Goal: Task Accomplishment & Management: Use online tool/utility

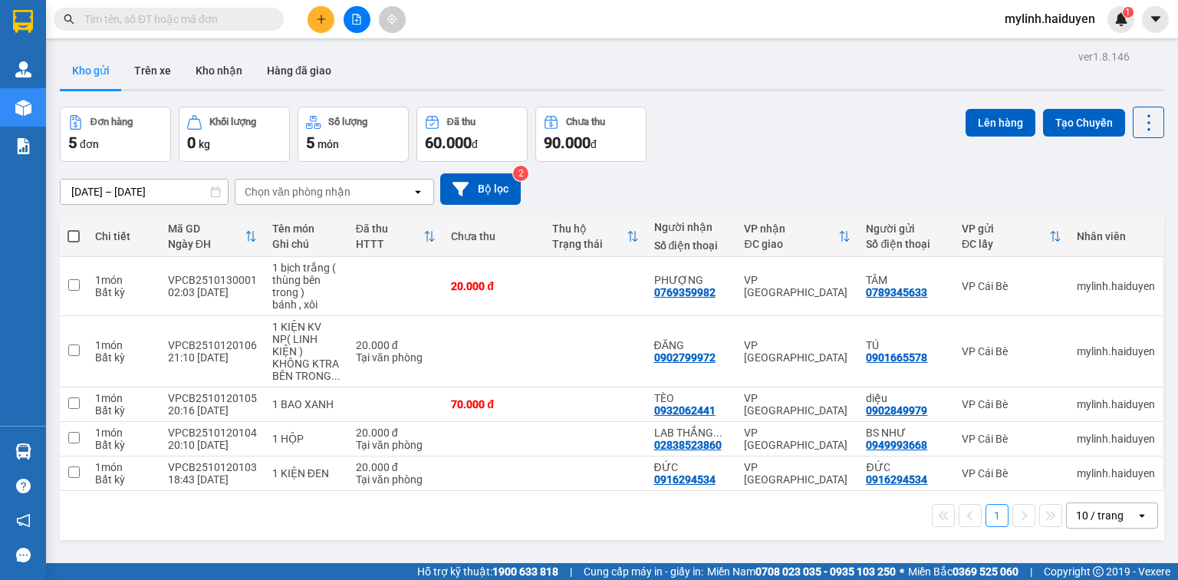
click at [68, 233] on span at bounding box center [74, 236] width 12 height 12
click at [74, 229] on input "checkbox" at bounding box center [74, 229] width 0 height 0
checkbox input "true"
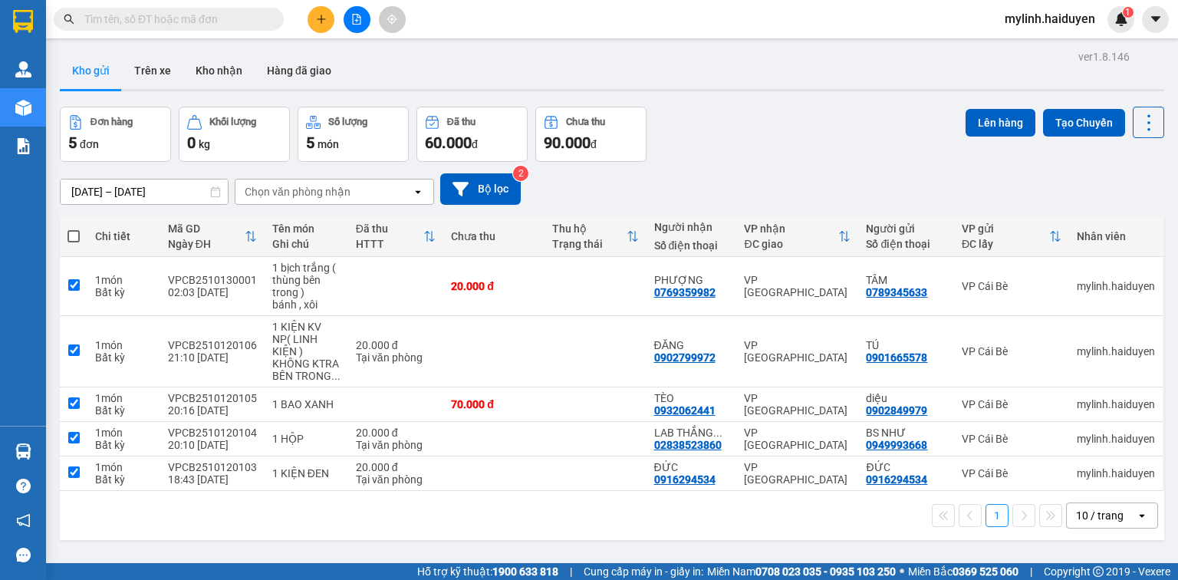
checkbox input "true"
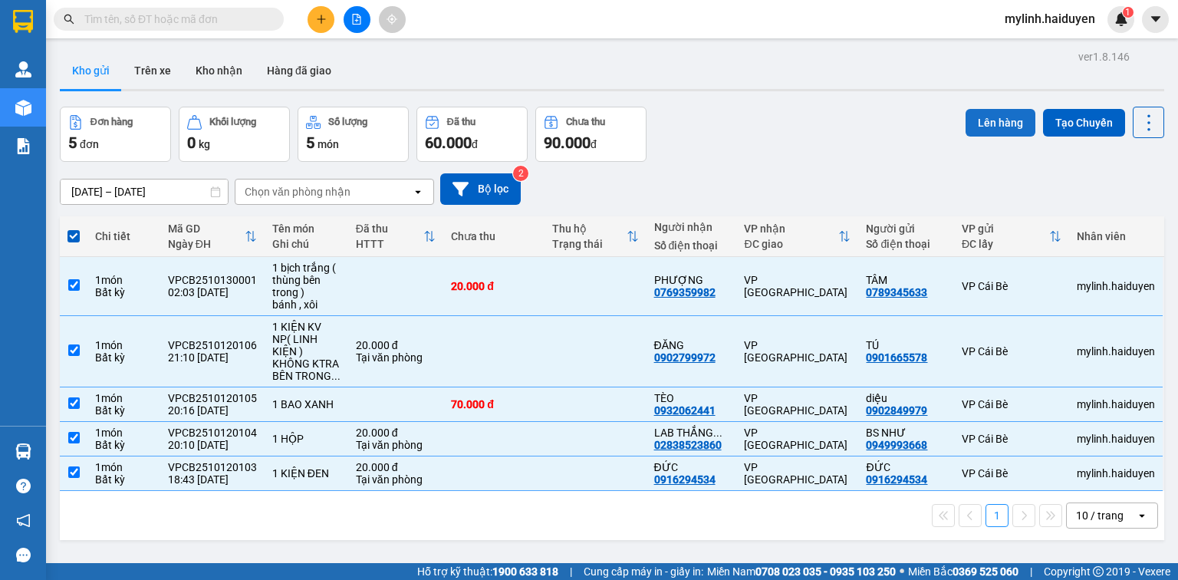
click at [986, 120] on button "Lên hàng" at bounding box center [1001, 123] width 70 height 28
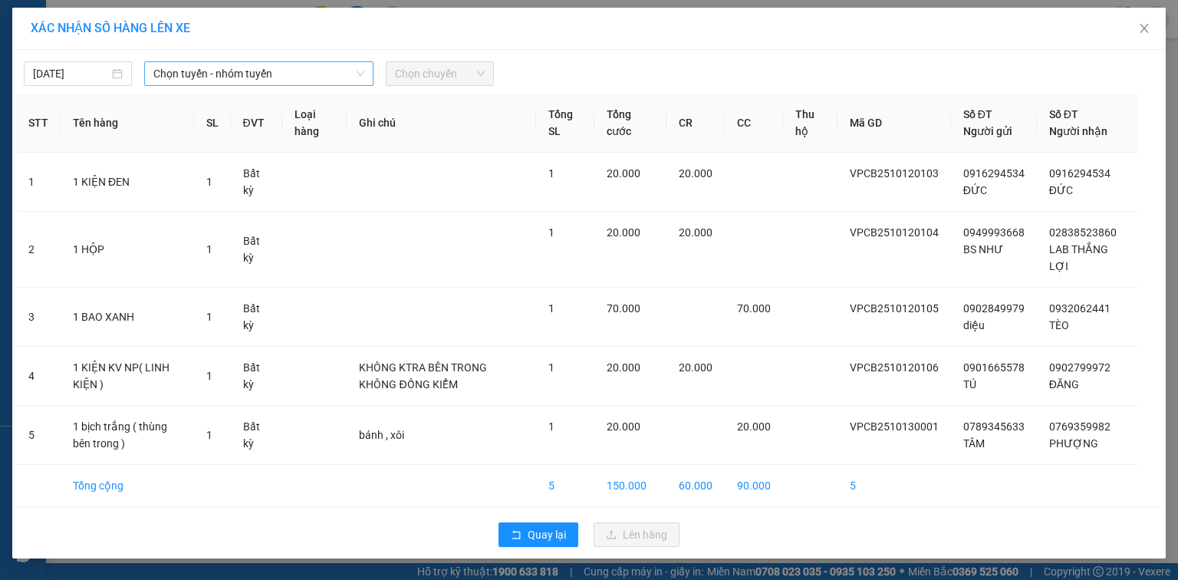
click at [195, 75] on span "Chọn tuyến - nhóm tuyến" at bounding box center [258, 73] width 211 height 23
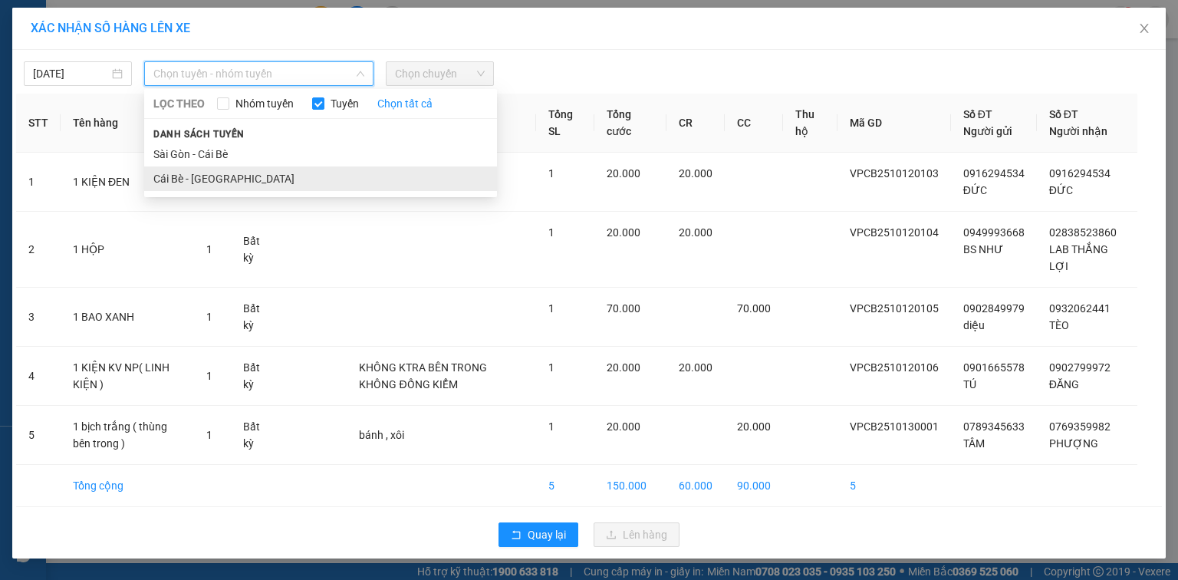
drag, startPoint x: 211, startPoint y: 181, endPoint x: 224, endPoint y: 179, distance: 13.2
click at [216, 181] on li "Cái Bè - [GEOGRAPHIC_DATA]" at bounding box center [320, 178] width 353 height 25
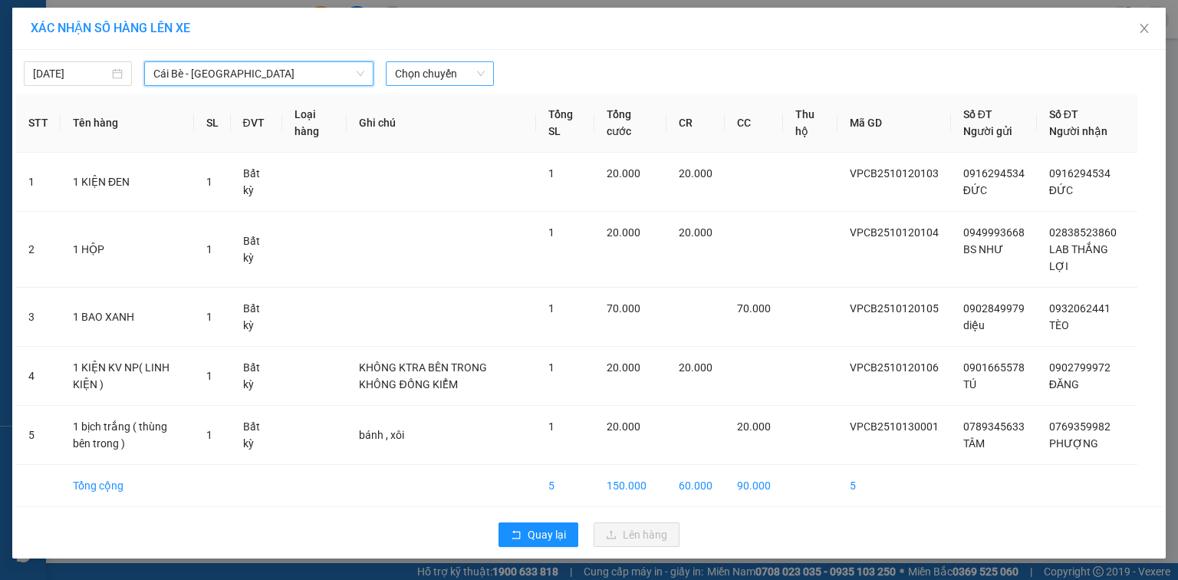
click at [443, 78] on span "Chọn chuyến" at bounding box center [440, 73] width 90 height 23
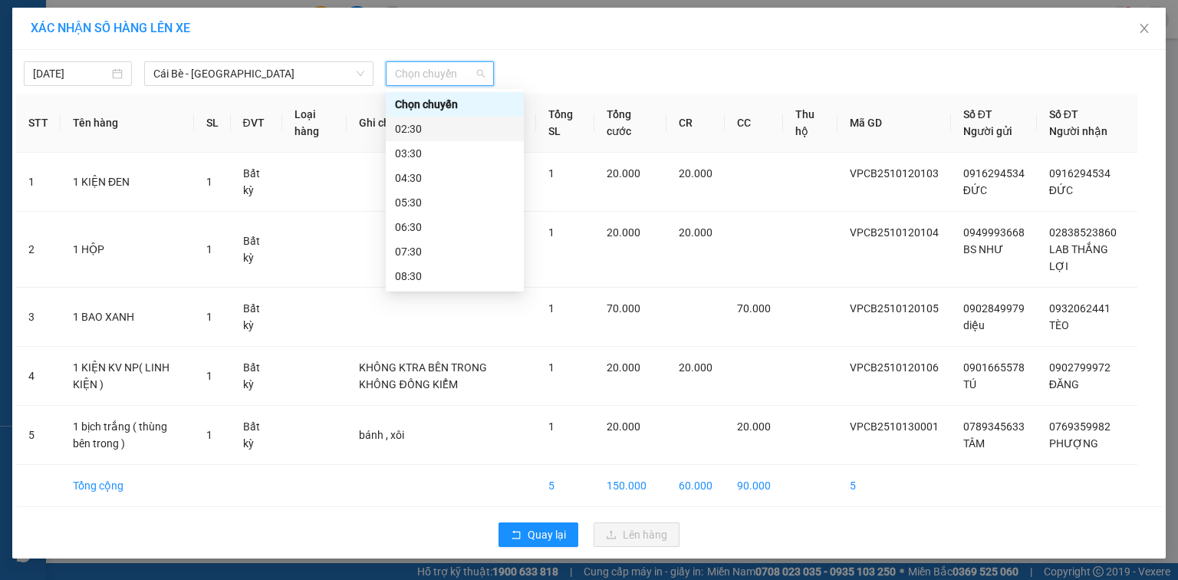
drag, startPoint x: 446, startPoint y: 124, endPoint x: 500, endPoint y: 104, distance: 57.5
click at [448, 126] on div "02:30" at bounding box center [455, 128] width 120 height 17
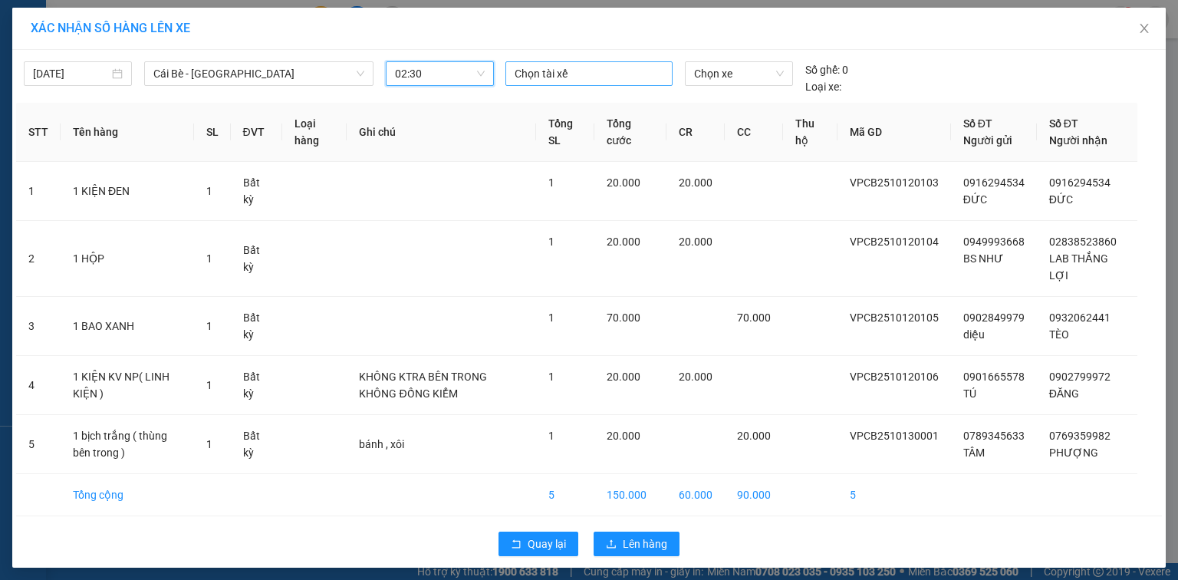
click at [575, 78] on div at bounding box center [589, 73] width 160 height 18
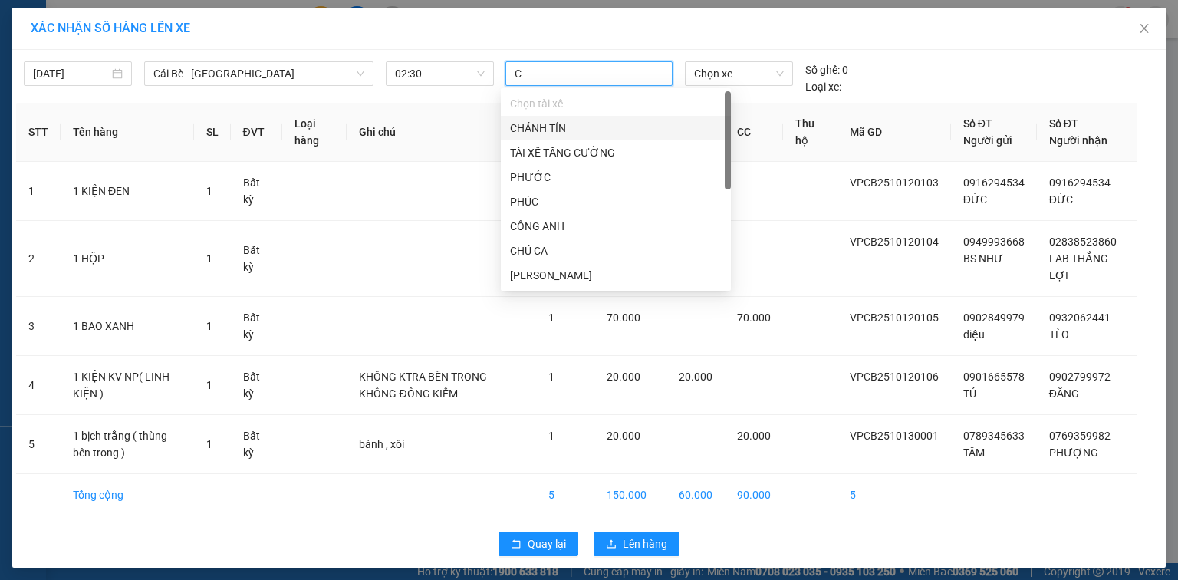
type input "CA"
click at [746, 78] on span "Chọn xe" at bounding box center [738, 73] width 89 height 23
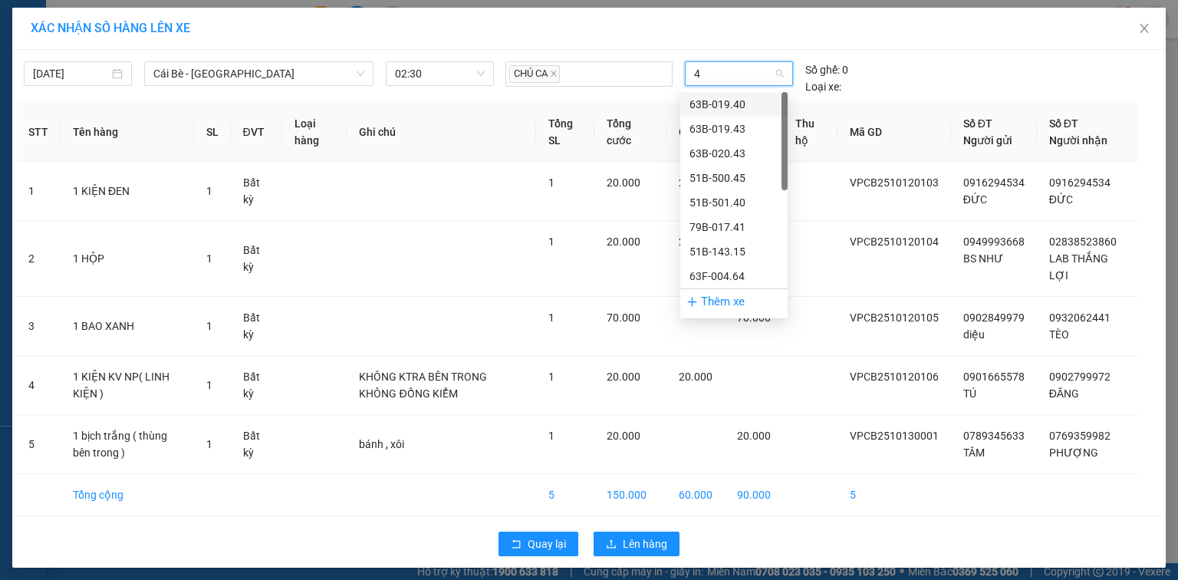
type input "43"
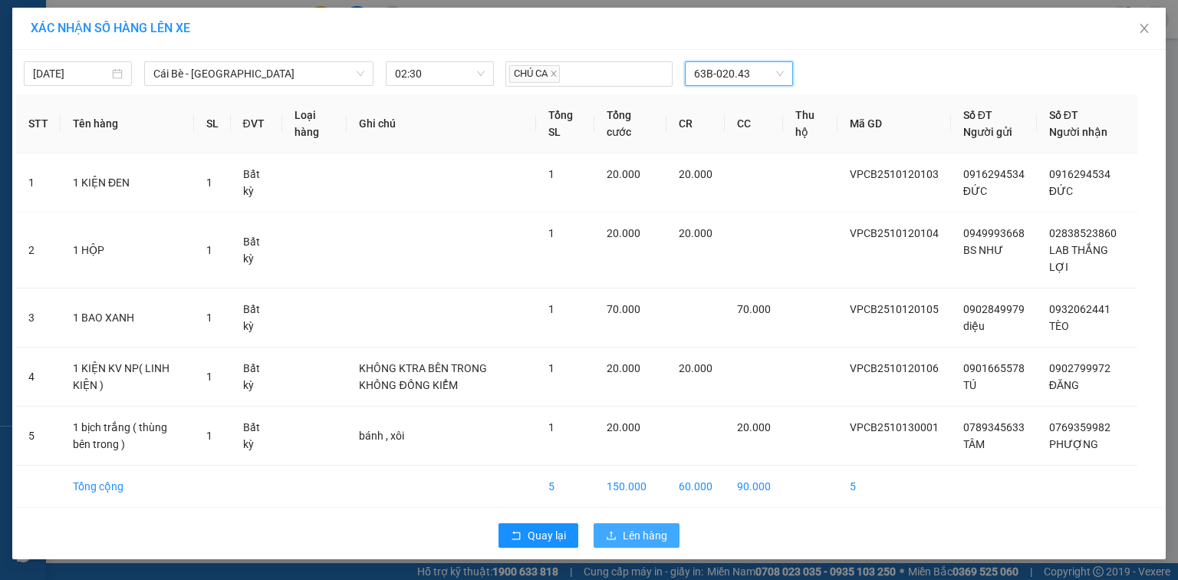
click at [657, 533] on span "Lên hàng" at bounding box center [645, 535] width 44 height 17
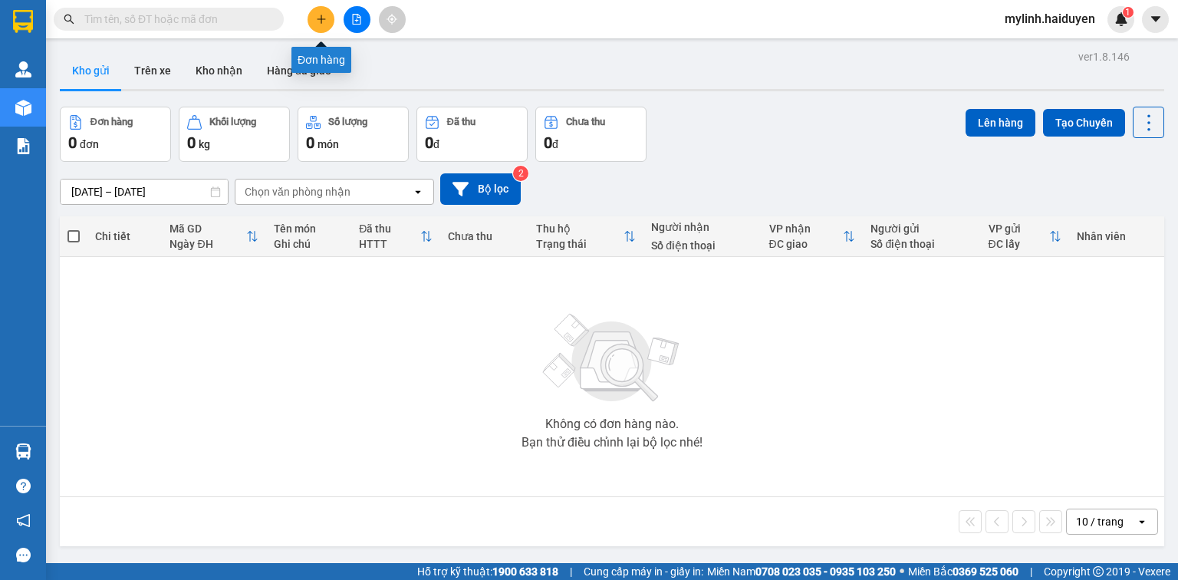
click at [312, 25] on button at bounding box center [321, 19] width 27 height 27
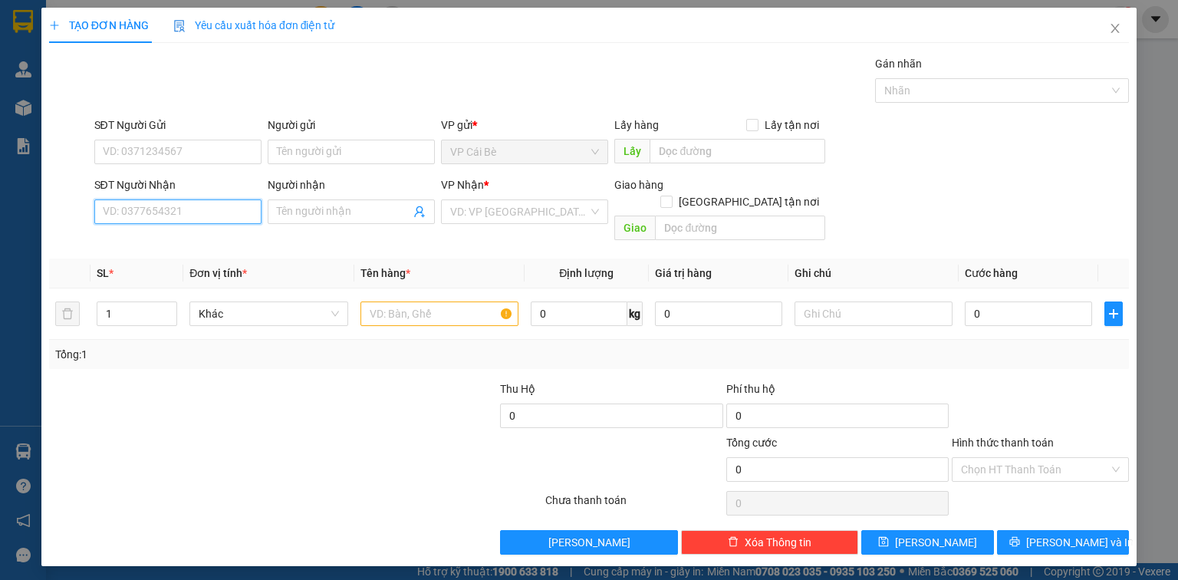
click at [175, 212] on input "SĐT Người Nhận" at bounding box center [177, 211] width 167 height 25
click at [183, 238] on div "0899683877 - TRANG" at bounding box center [178, 241] width 149 height 17
type input "0899683877"
type input "TRANG"
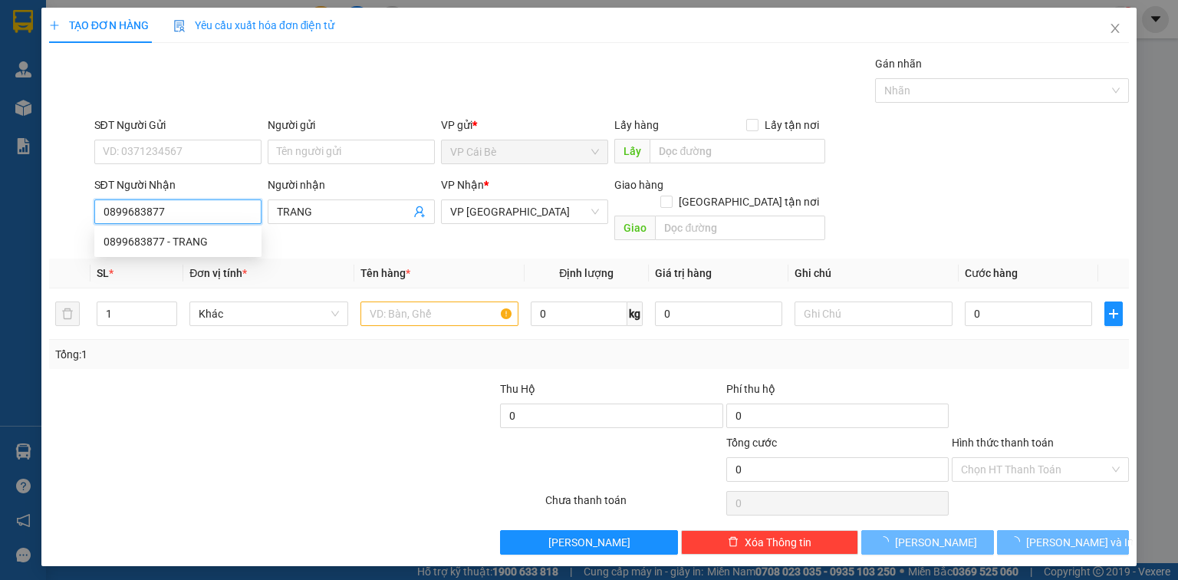
type input "10.000"
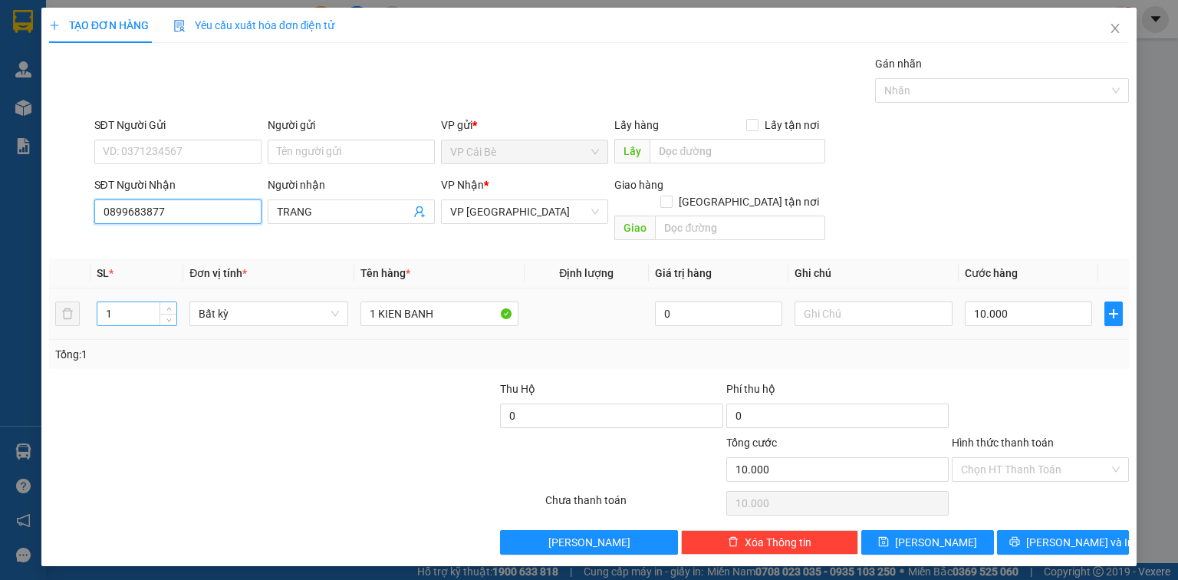
type input "0899683877"
click at [120, 302] on input "1" at bounding box center [136, 313] width 79 height 23
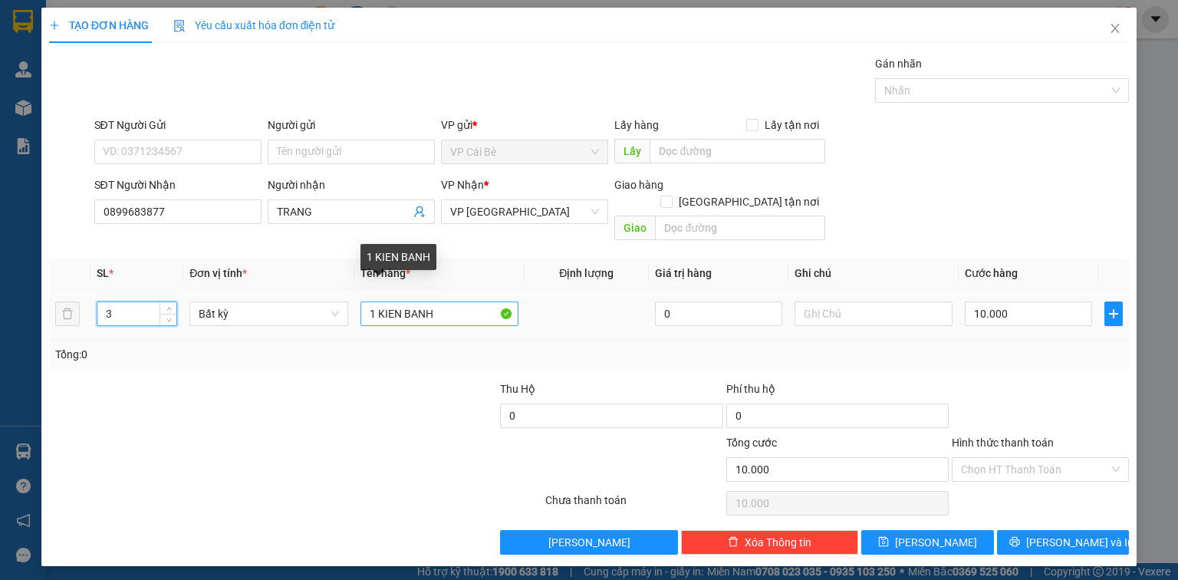
type input "3"
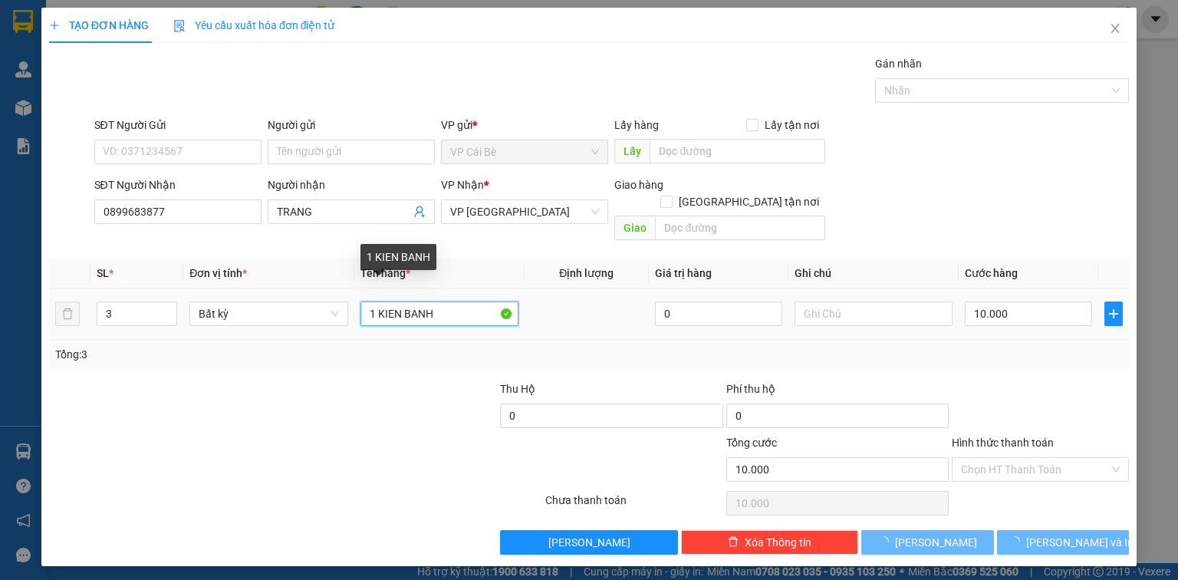
type input "0"
drag, startPoint x: 374, startPoint y: 295, endPoint x: 334, endPoint y: 319, distance: 47.5
click at [334, 318] on tr "3 Bất kỳ 1 KIEN BANH 0 0" at bounding box center [589, 313] width 1080 height 51
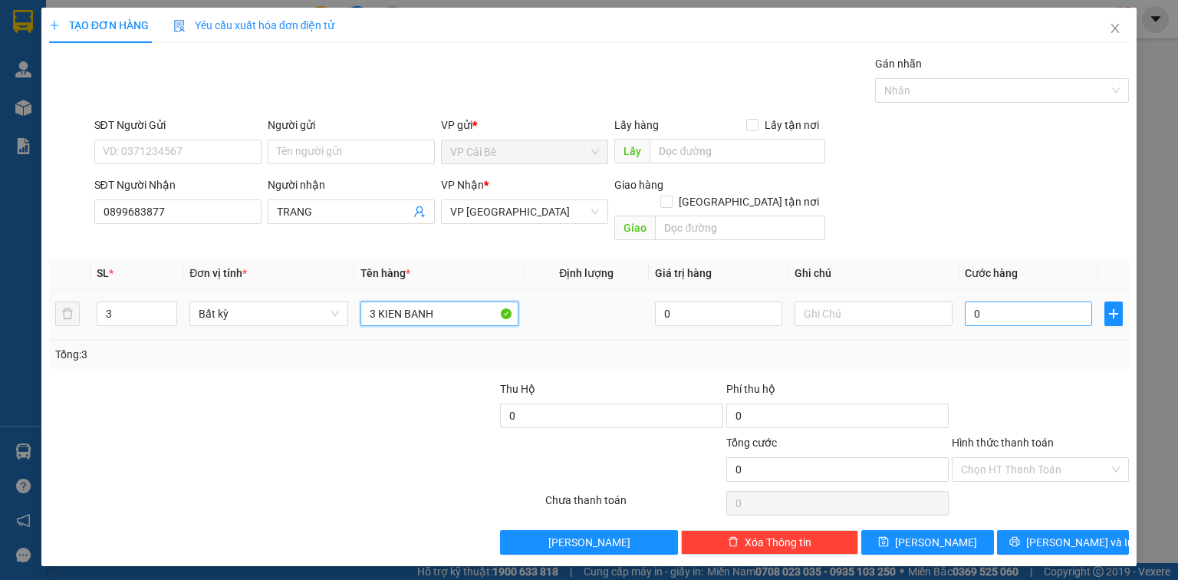
type input "3 KIEN BANH"
click at [1030, 301] on input "0" at bounding box center [1028, 313] width 127 height 25
type input "003"
type input "3"
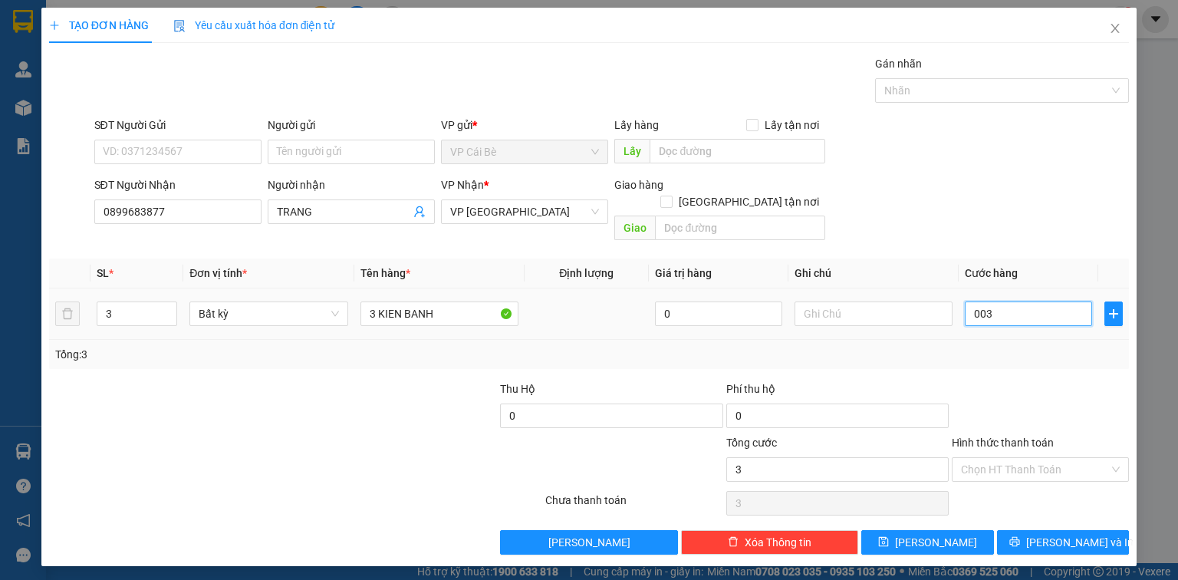
type input "30"
type input "0.030"
click at [976, 206] on div "SĐT Người Nhận 0899683877 Người nhận TRANG VP Nhận * VP [GEOGRAPHIC_DATA] Giao …" at bounding box center [612, 211] width 1042 height 71
type input "30.000"
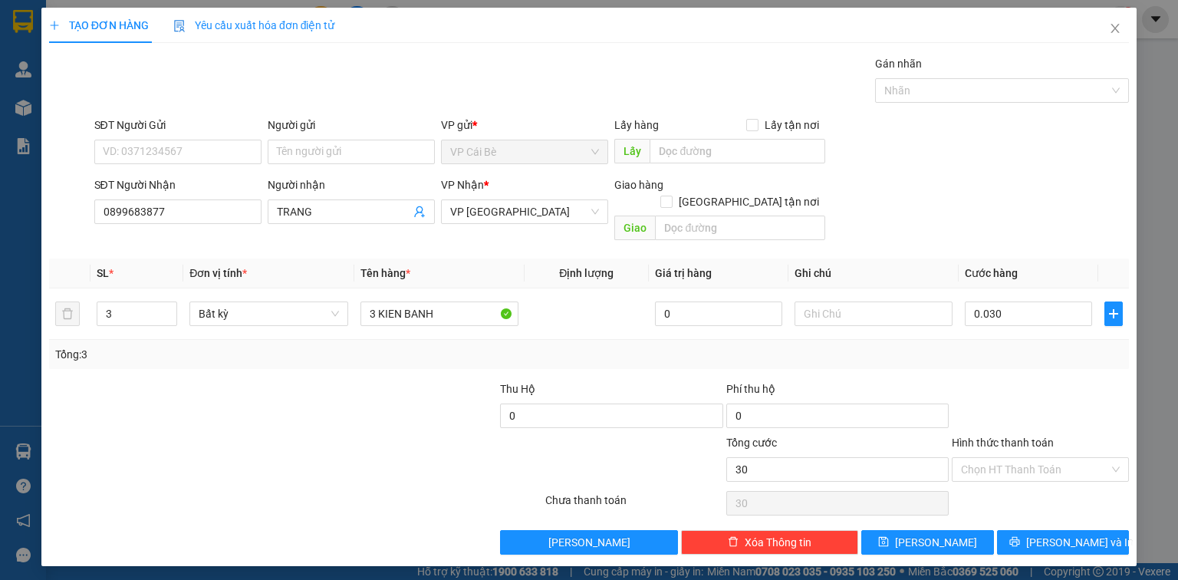
type input "30.000"
click at [1065, 534] on span "[PERSON_NAME] và In" at bounding box center [1079, 542] width 107 height 17
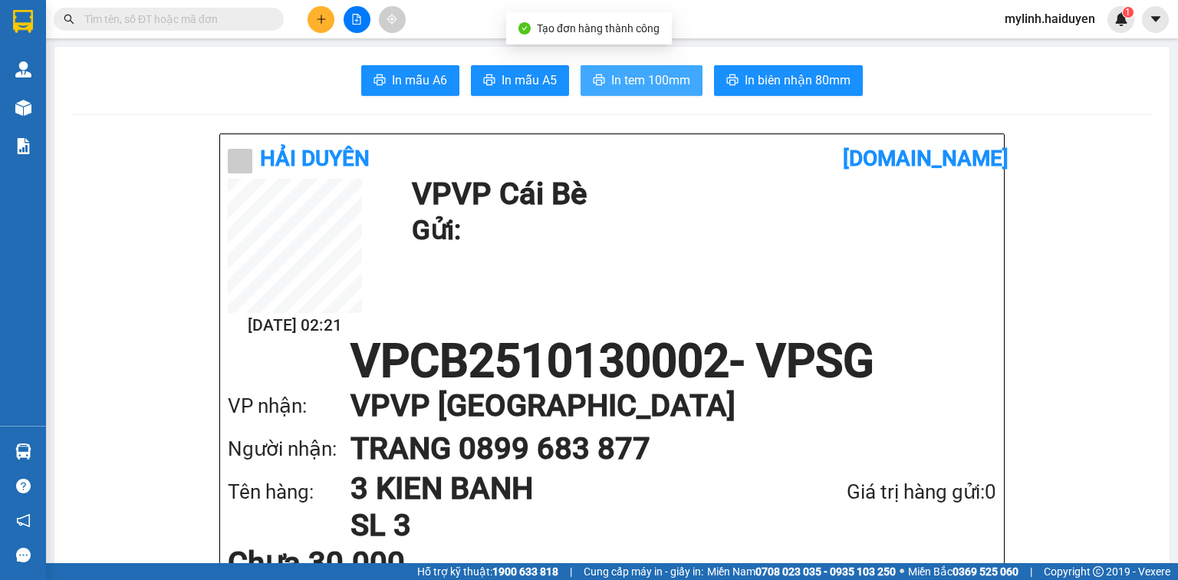
click at [611, 79] on span "In tem 100mm" at bounding box center [650, 80] width 79 height 19
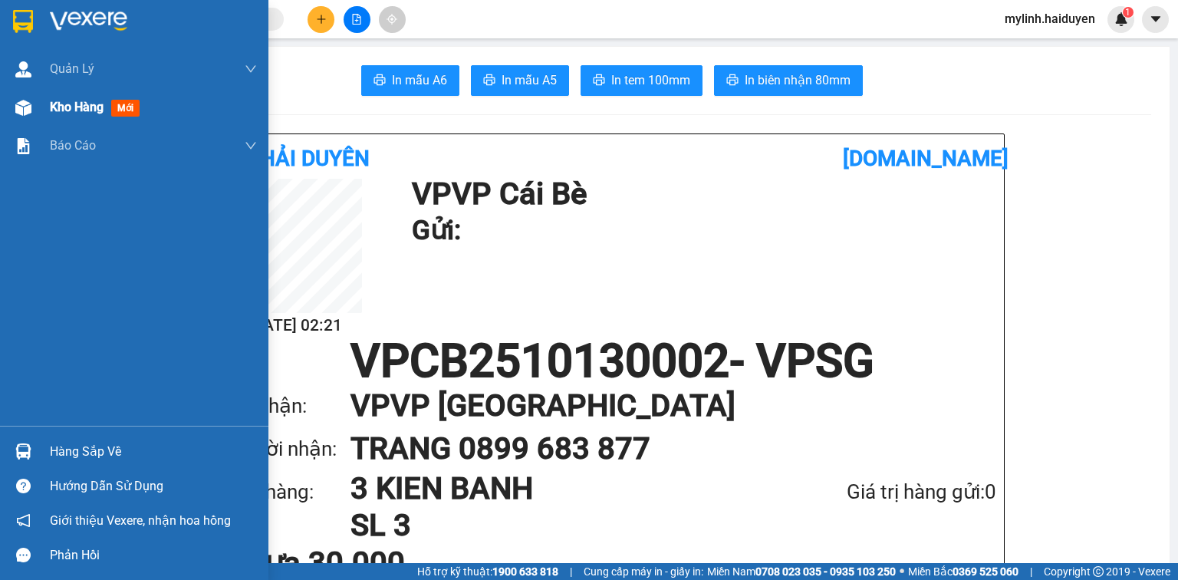
click at [109, 100] on div "Kho hàng mới" at bounding box center [98, 106] width 96 height 19
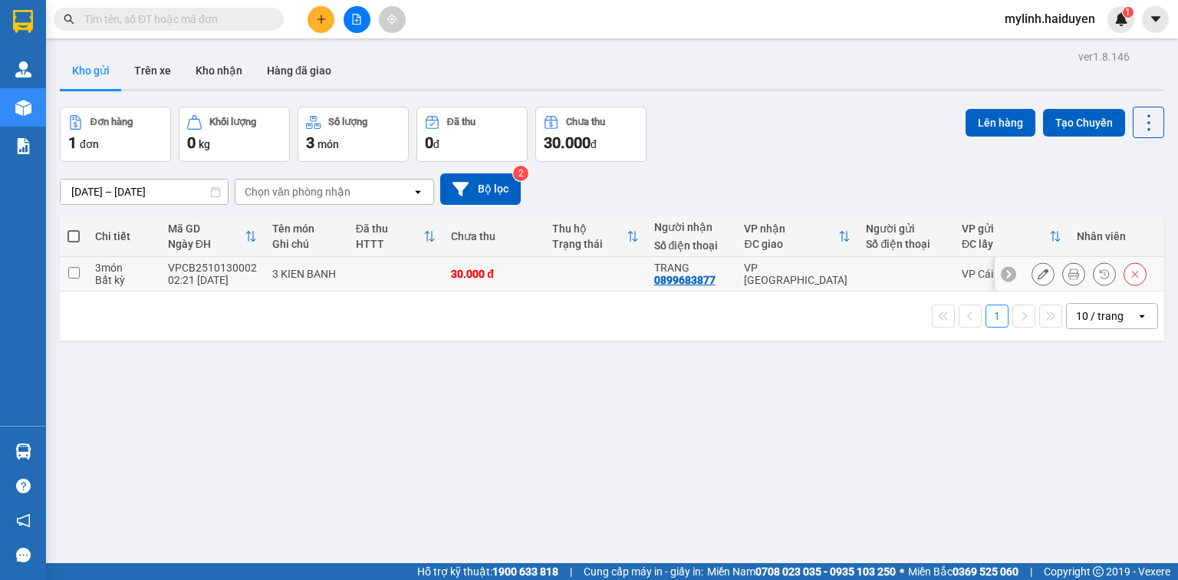
click at [73, 273] on input "checkbox" at bounding box center [74, 273] width 12 height 12
checkbox input "true"
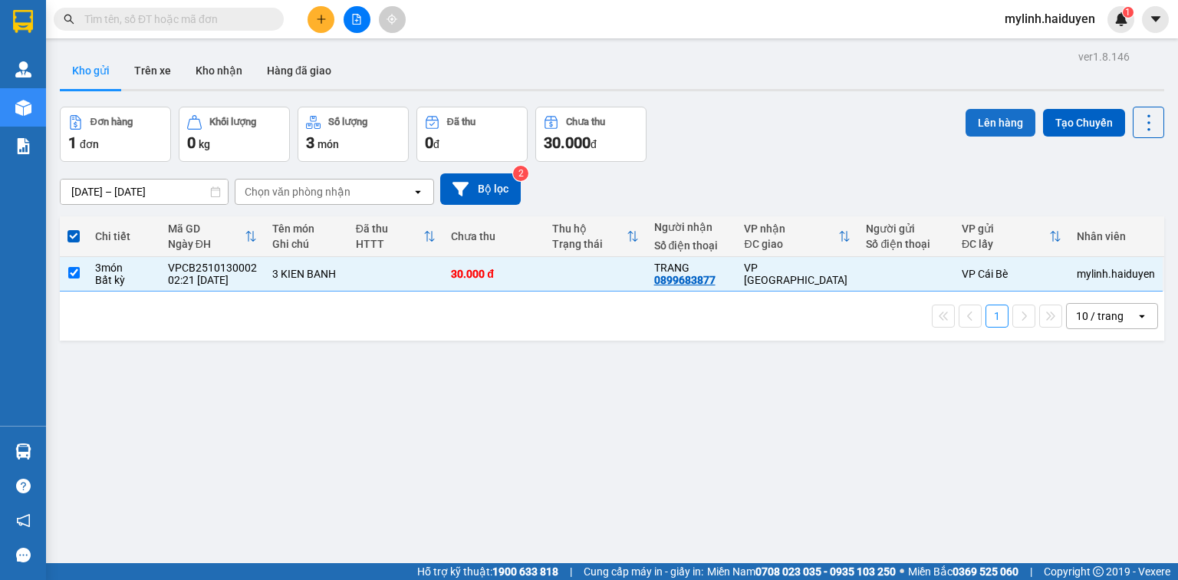
click at [976, 114] on button "Lên hàng" at bounding box center [1001, 123] width 70 height 28
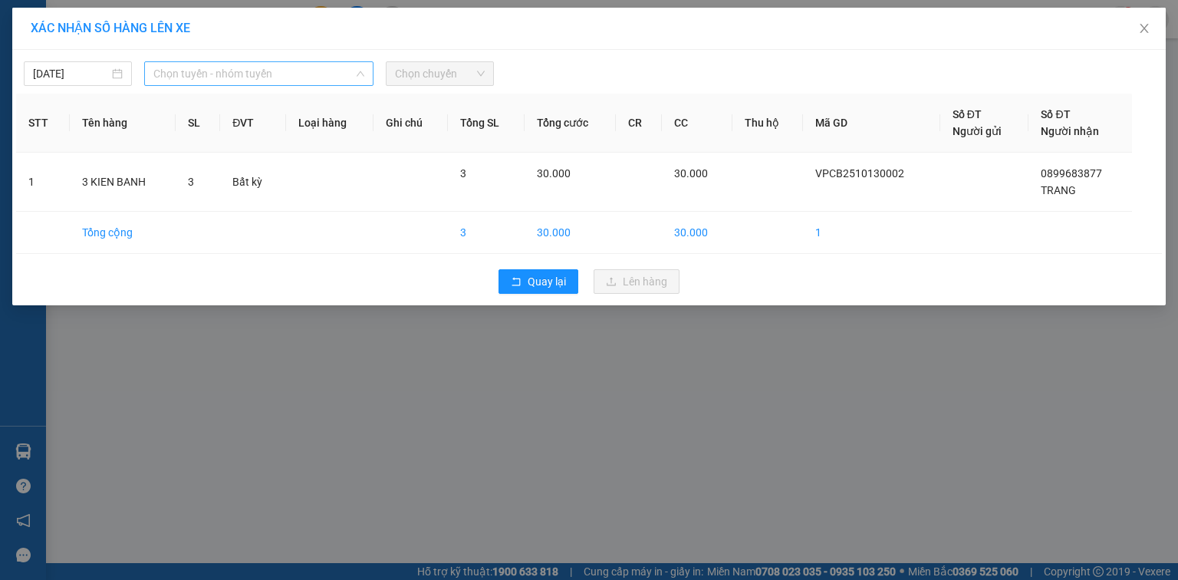
click at [220, 69] on span "Chọn tuyến - nhóm tuyến" at bounding box center [258, 73] width 211 height 23
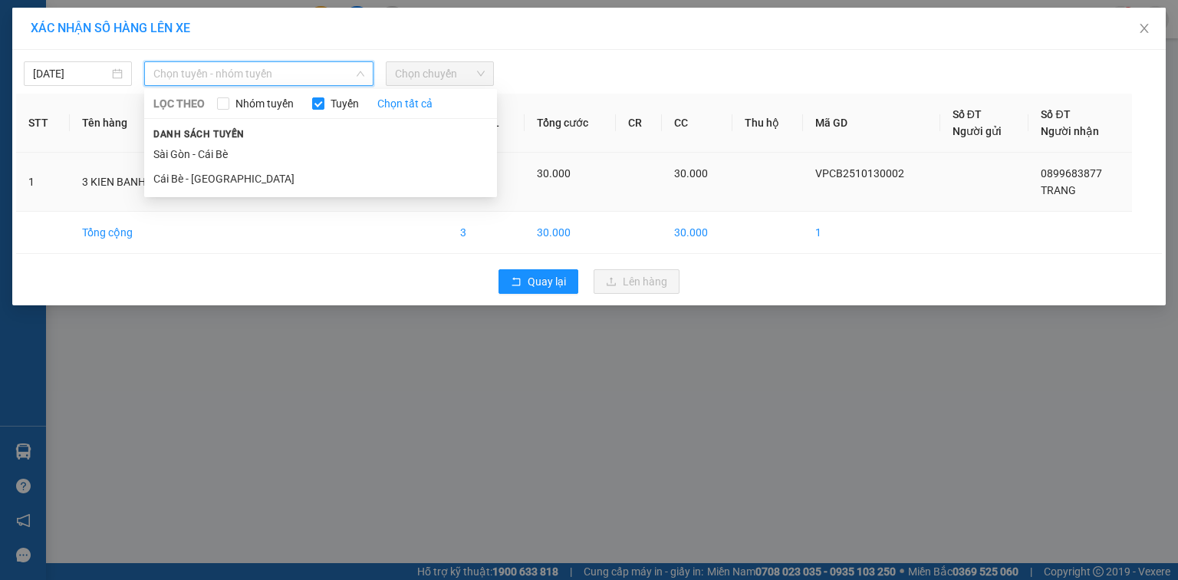
click at [204, 179] on li "Cái Bè - [GEOGRAPHIC_DATA]" at bounding box center [320, 178] width 353 height 25
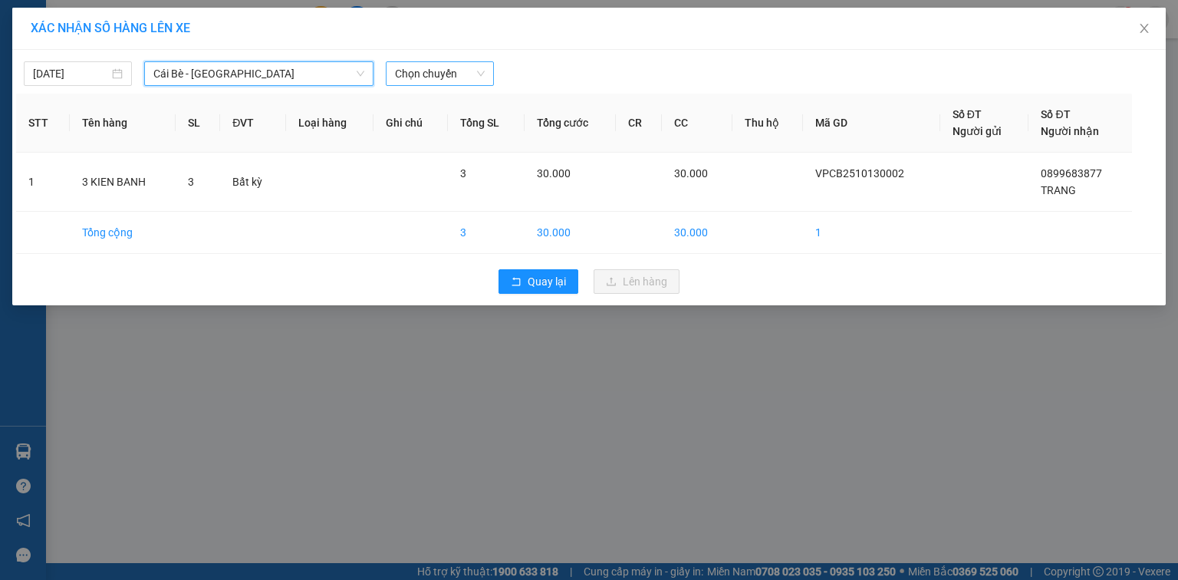
click at [397, 73] on span "Chọn chuyến" at bounding box center [440, 73] width 90 height 23
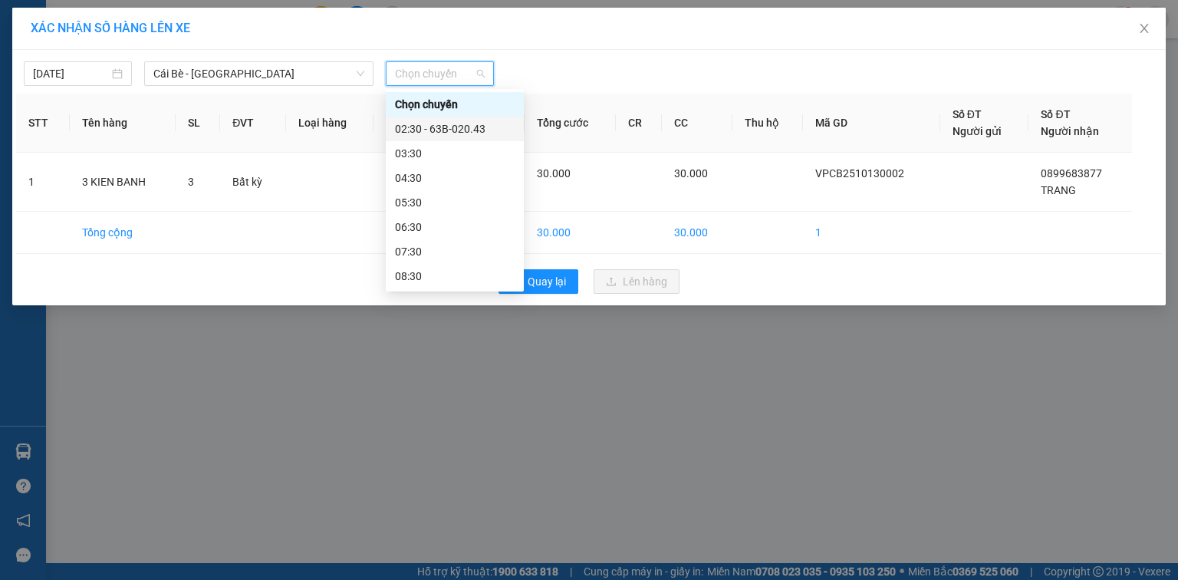
click at [428, 120] on div "02:30 - 63B-020.43" at bounding box center [455, 128] width 120 height 17
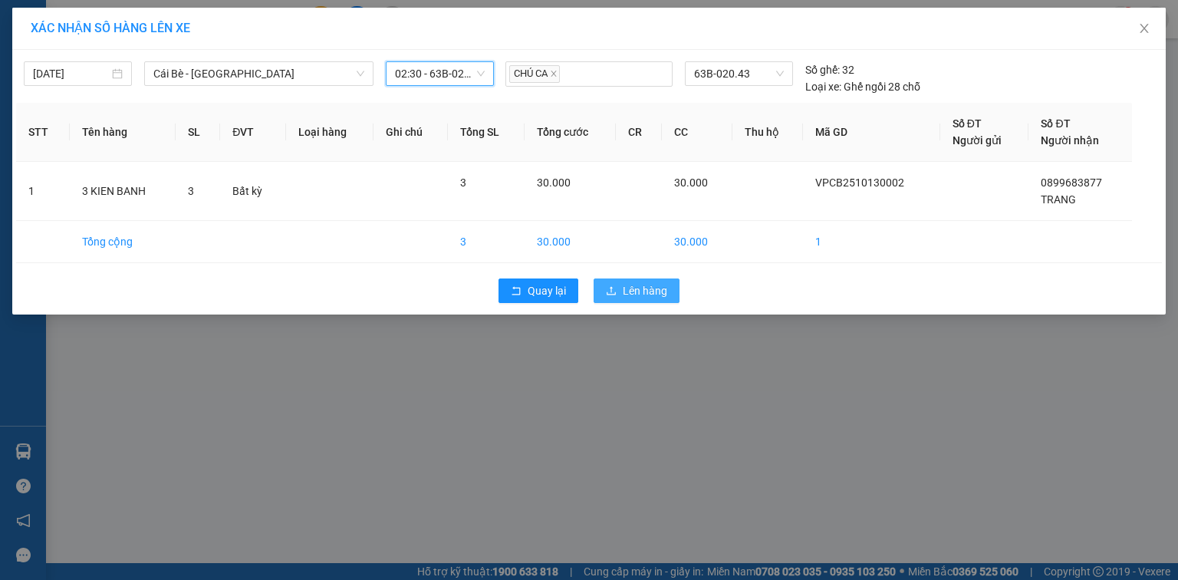
click at [642, 291] on span "Lên hàng" at bounding box center [645, 290] width 44 height 17
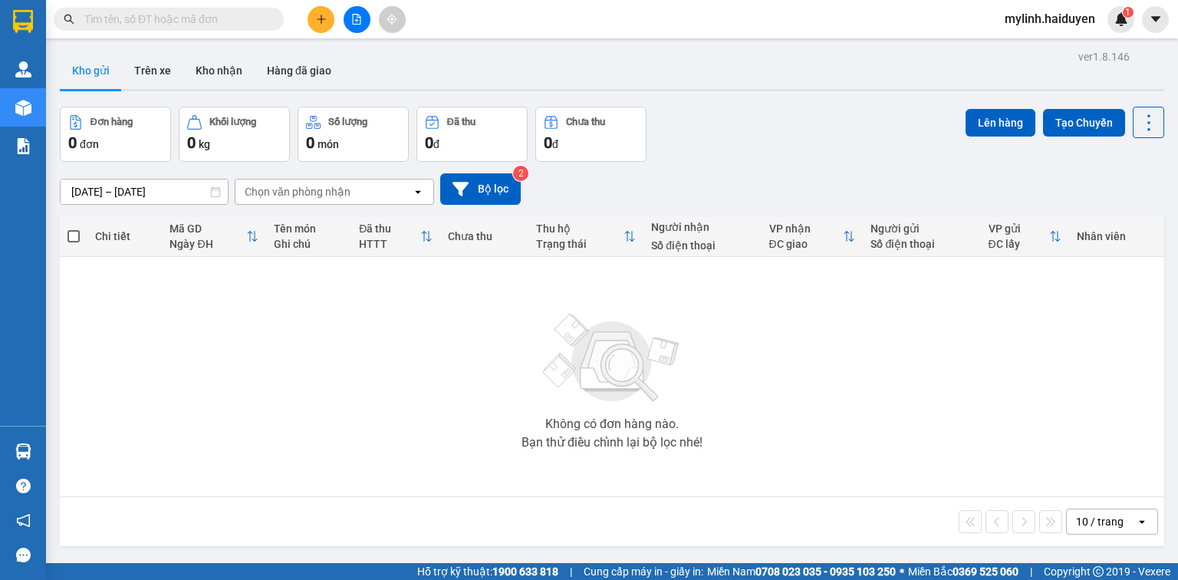
click at [357, 20] on icon "file-add" at bounding box center [357, 19] width 8 height 11
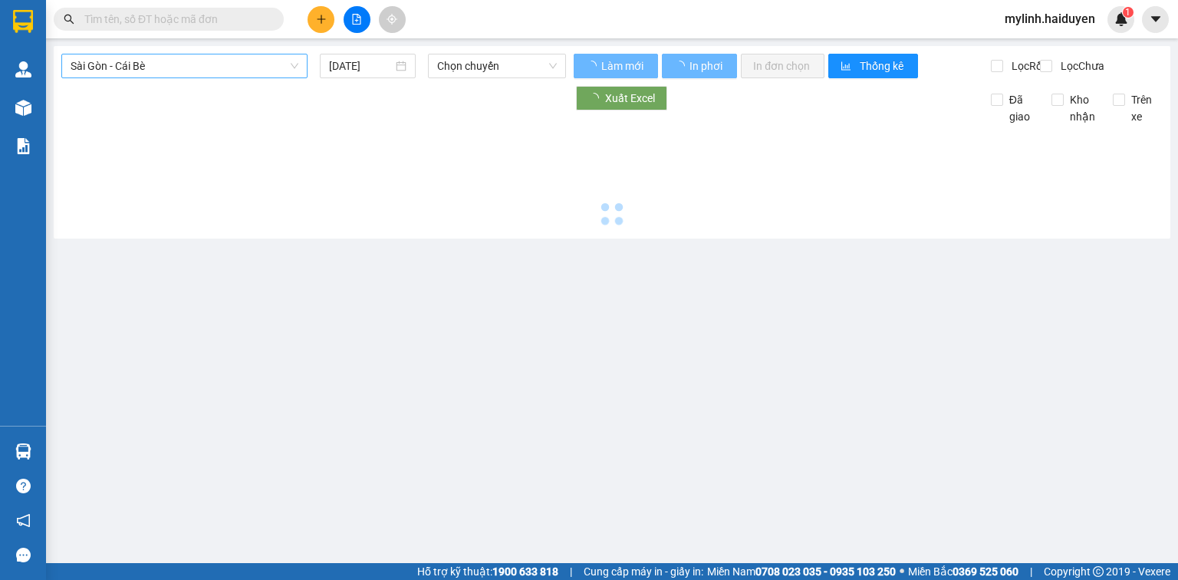
type input "[DATE]"
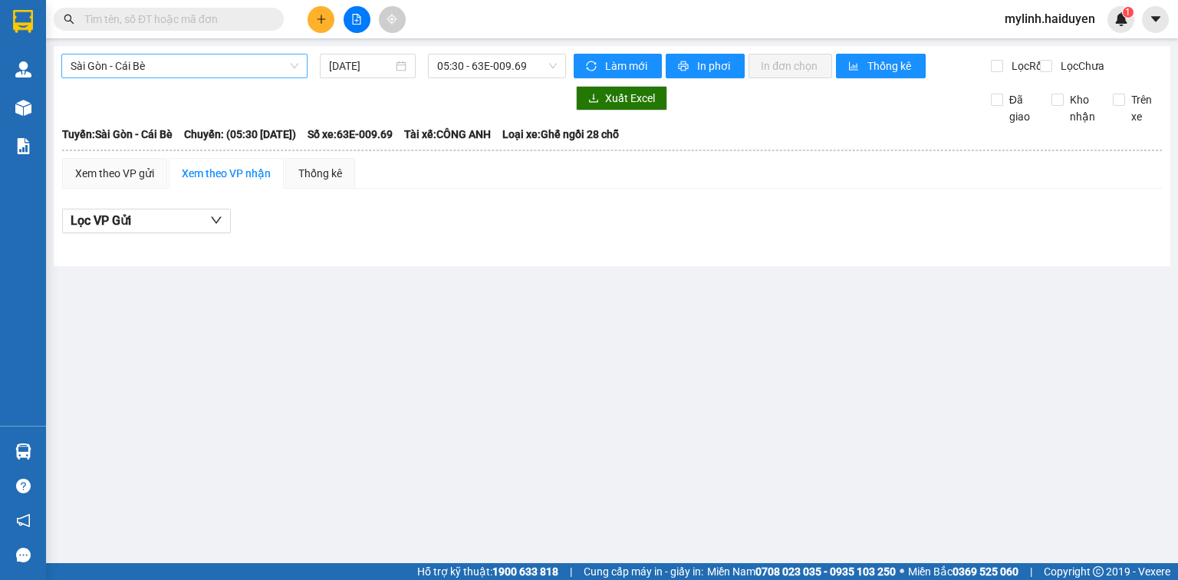
click at [190, 71] on span "Sài Gòn - Cái Bè" at bounding box center [185, 65] width 228 height 23
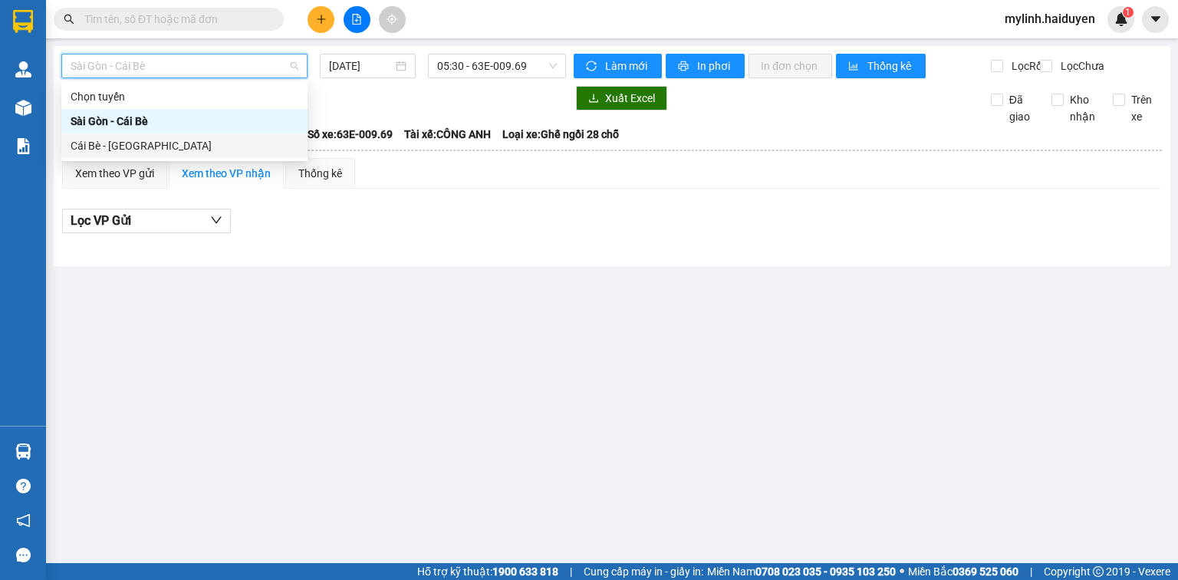
drag, startPoint x: 178, startPoint y: 147, endPoint x: 264, endPoint y: 123, distance: 88.9
click at [178, 147] on div "Cái Bè - [GEOGRAPHIC_DATA]" at bounding box center [185, 145] width 228 height 17
type input "[DATE]"
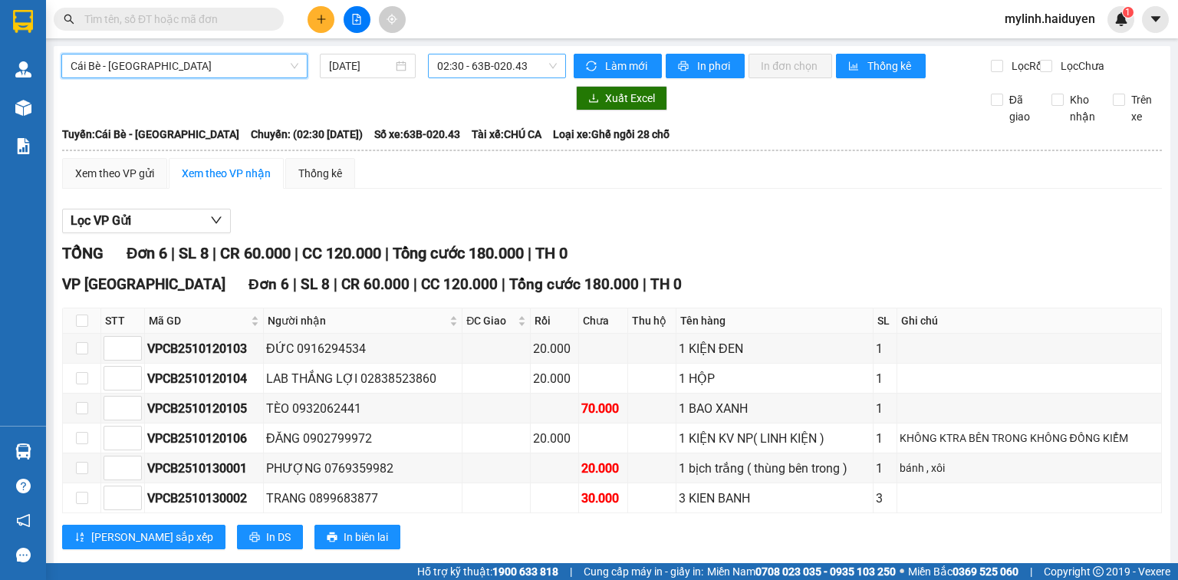
click at [453, 61] on span "02:30 - 63B-020.43" at bounding box center [497, 65] width 120 height 23
click at [859, 206] on div "Xem theo VP gửi Xem theo VP nhận Thống kê Lọc VP Gửi TỔNG Đơn 6 | SL 8 | CR 60…" at bounding box center [612, 363] width 1100 height 410
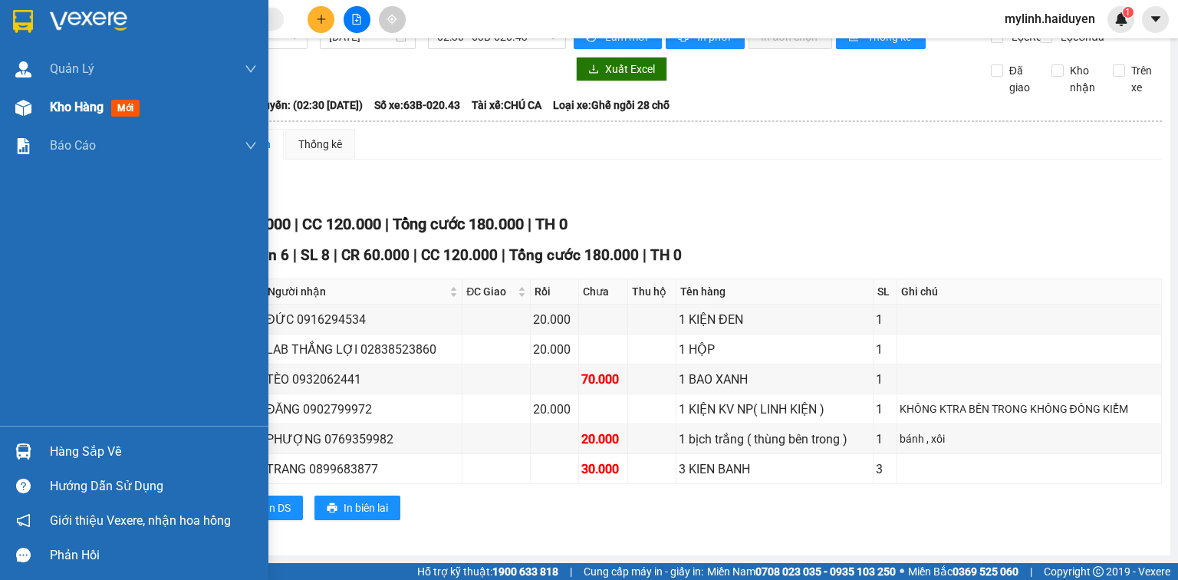
click at [74, 109] on span "Kho hàng" at bounding box center [77, 107] width 54 height 15
